Goal: Find specific page/section: Find specific page/section

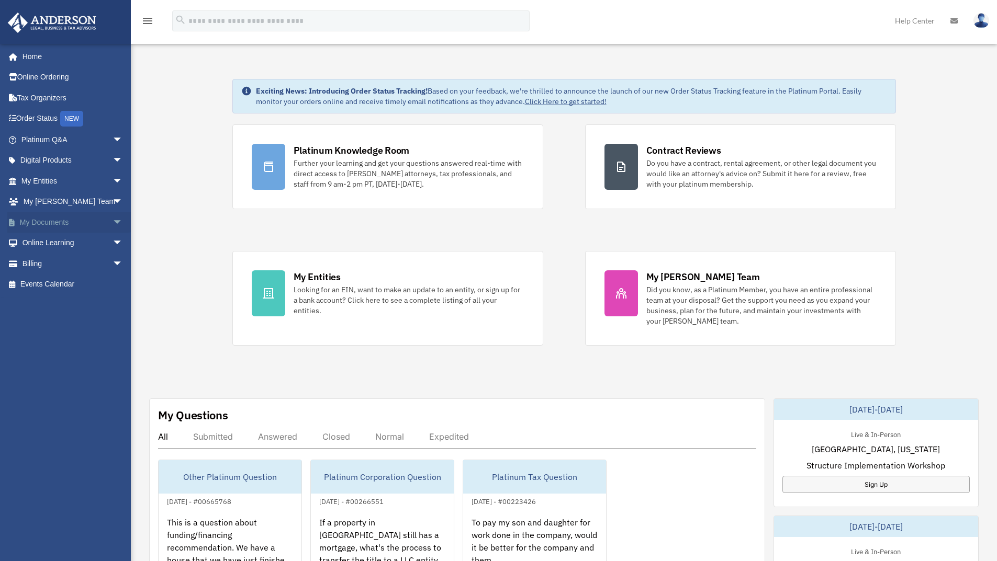
click at [71, 221] on link "My Documents arrow_drop_down" at bounding box center [72, 222] width 131 height 21
click at [112, 221] on span "arrow_drop_down" at bounding box center [122, 222] width 21 height 21
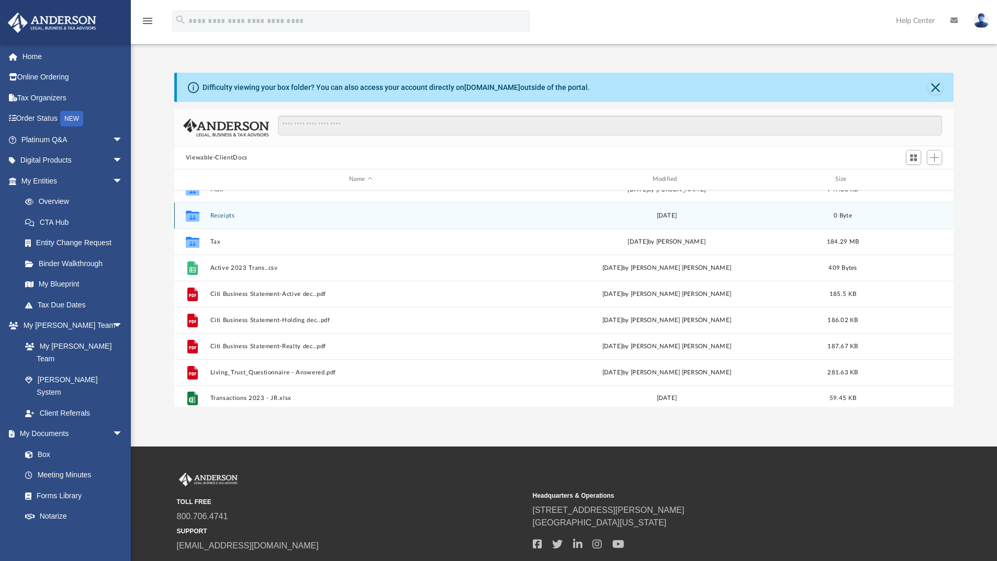
scroll to position [150, 0]
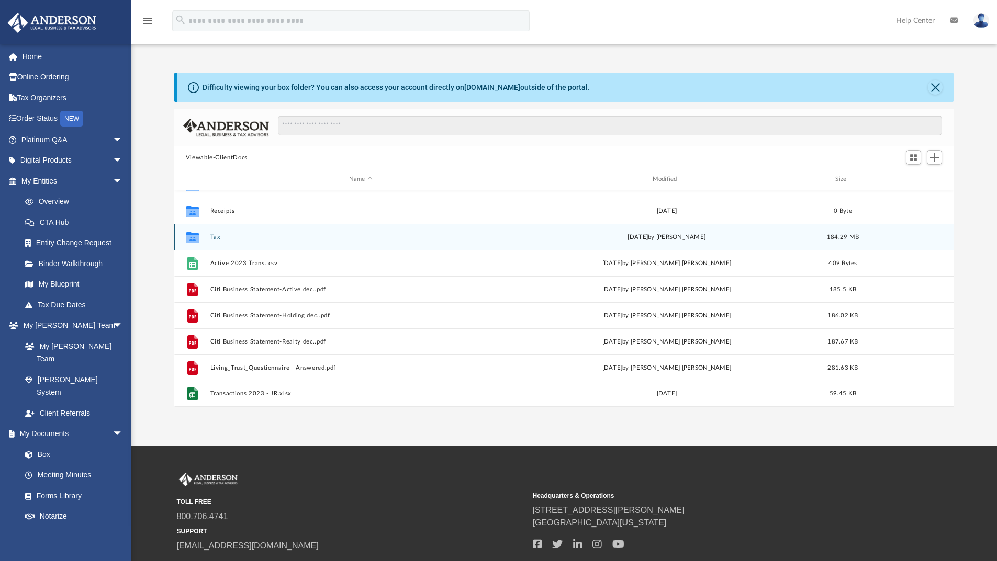
click at [217, 234] on button "Tax" at bounding box center [360, 237] width 301 height 7
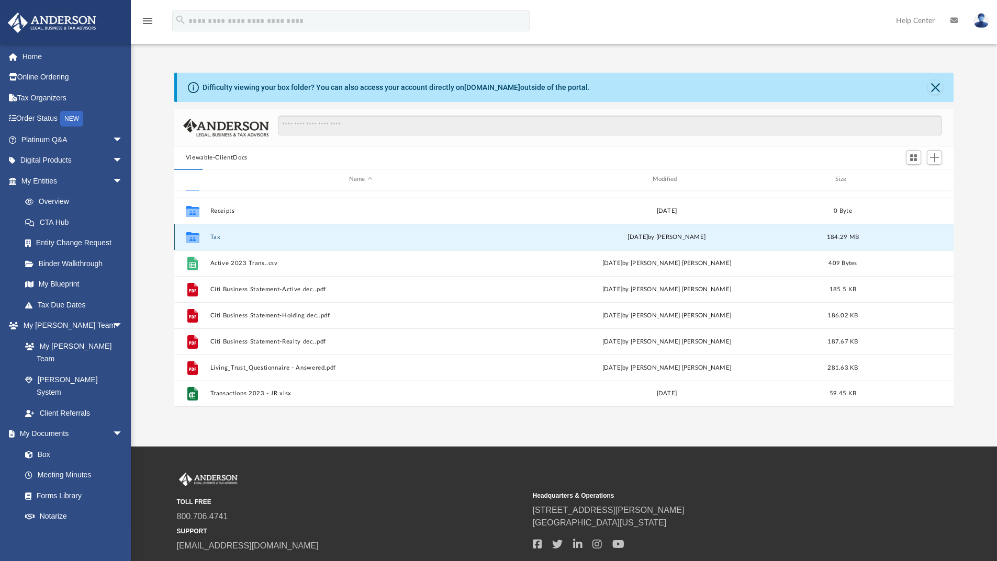
scroll to position [0, 0]
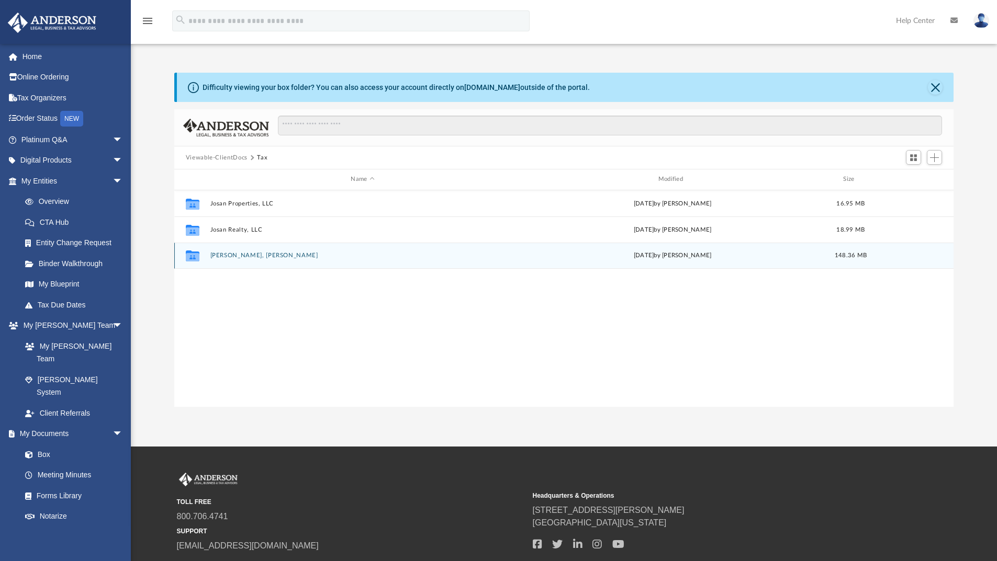
click at [263, 258] on button "Llamas, Jose Santos" at bounding box center [362, 255] width 305 height 7
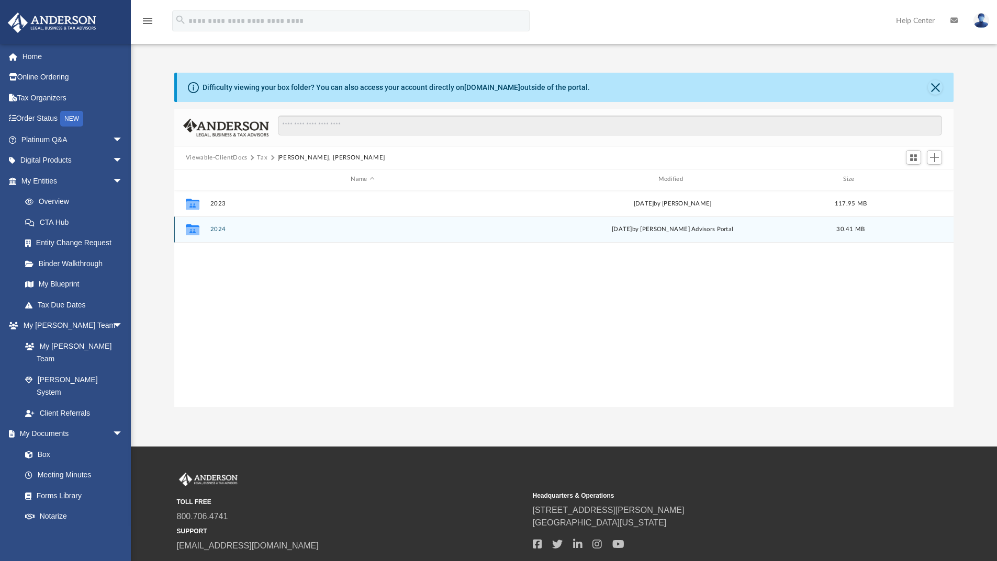
click at [221, 228] on button "2024" at bounding box center [362, 229] width 305 height 7
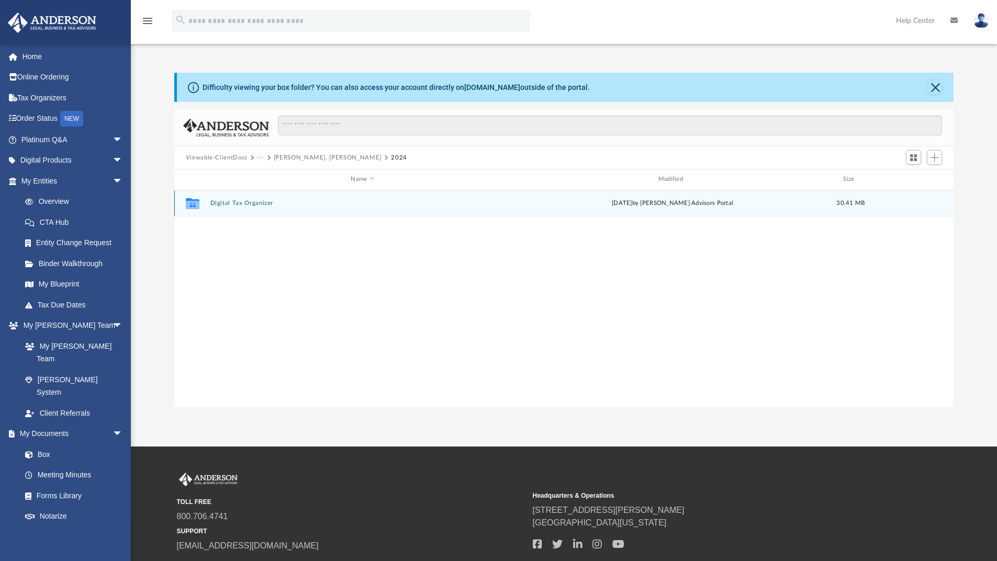
click at [241, 202] on button "Digital Tax Organizer" at bounding box center [362, 203] width 305 height 7
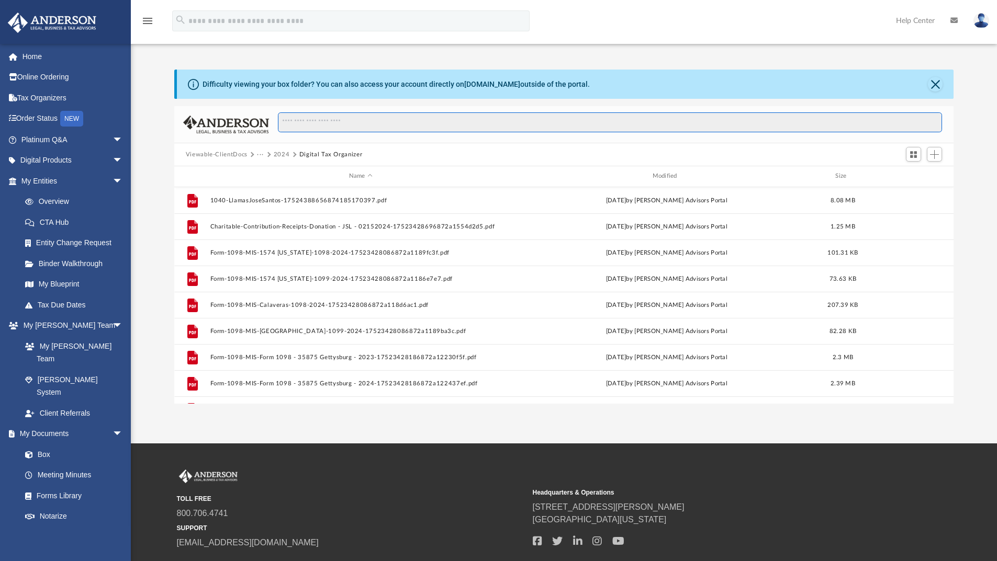
click at [377, 123] on input "Search files and folders" at bounding box center [610, 122] width 664 height 20
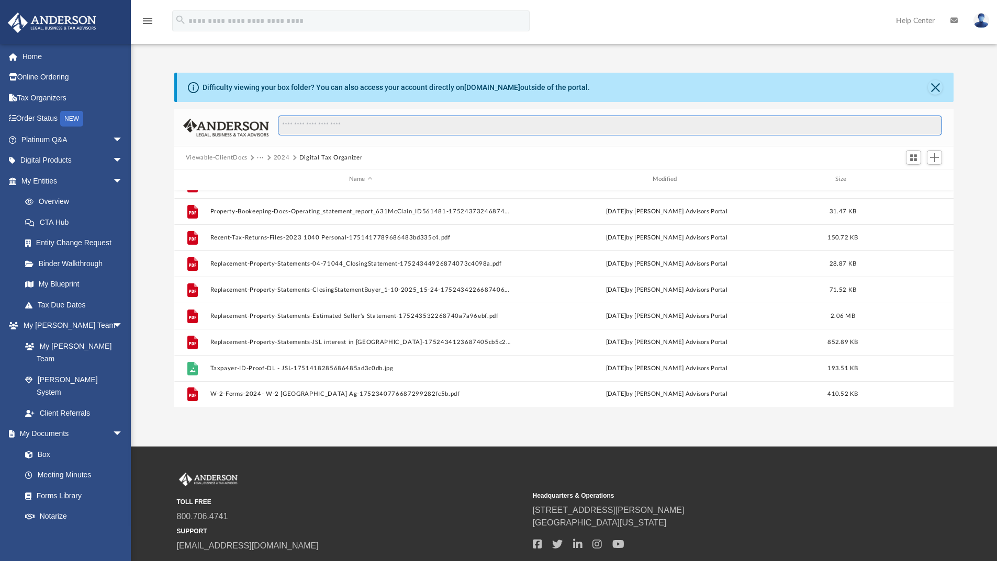
scroll to position [699, 0]
